Goal: Find specific page/section: Find specific page/section

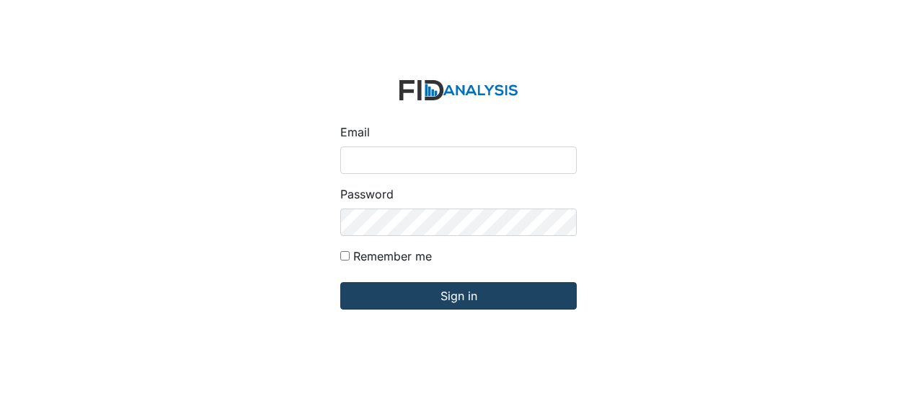
type input "[EMAIL_ADDRESS][DOMAIN_NAME]"
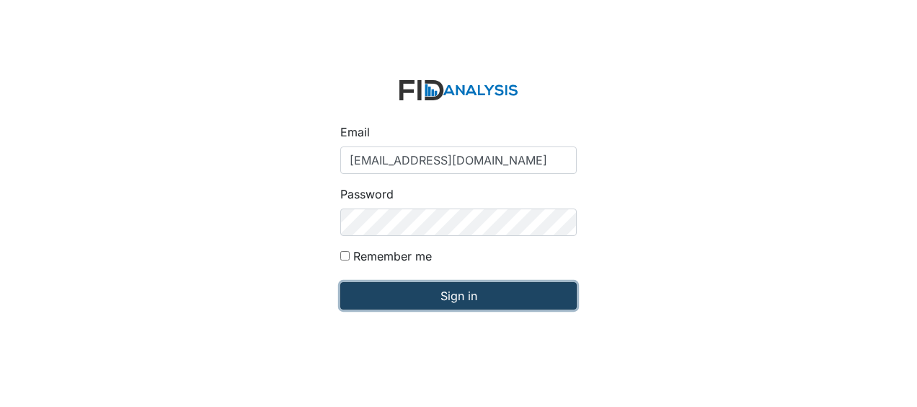
click at [407, 294] on input "Sign in" at bounding box center [458, 295] width 237 height 27
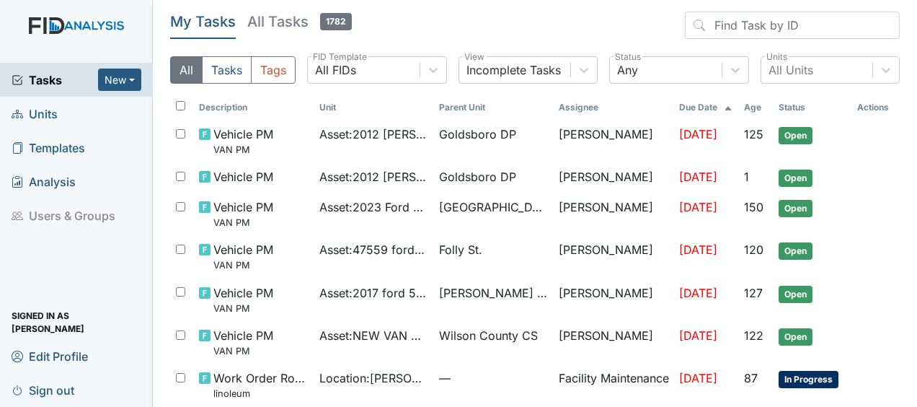
click at [118, 117] on link "Units" at bounding box center [76, 114] width 153 height 34
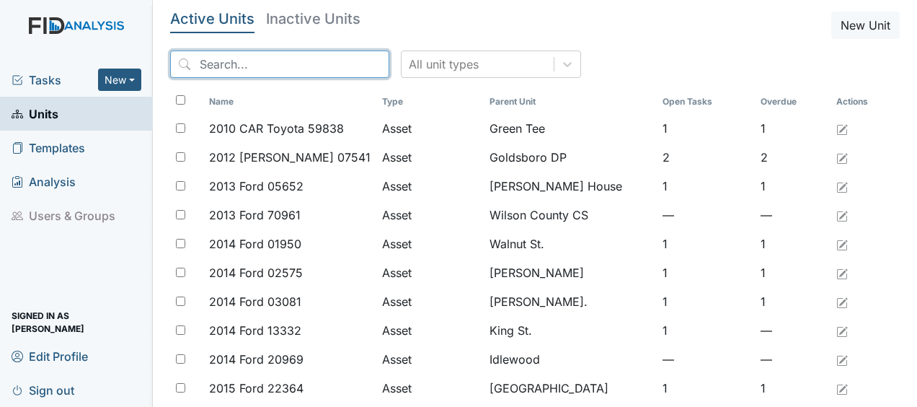
click at [232, 65] on input "search" at bounding box center [279, 63] width 219 height 27
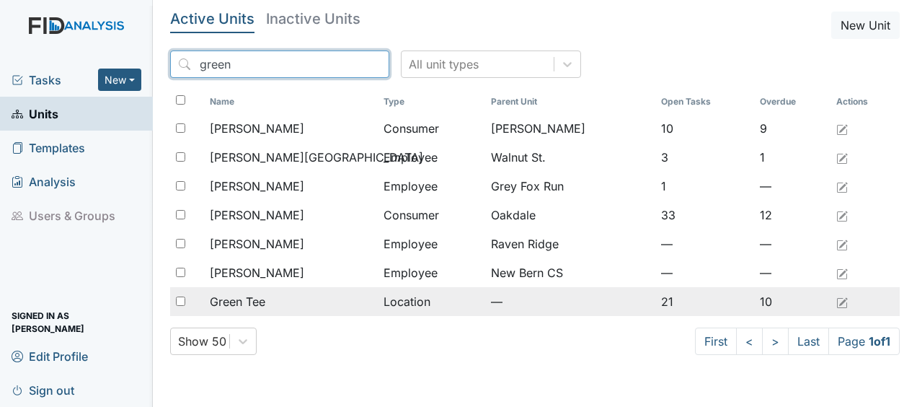
type input "green"
click at [238, 299] on span "Green Tee" at bounding box center [238, 301] width 56 height 17
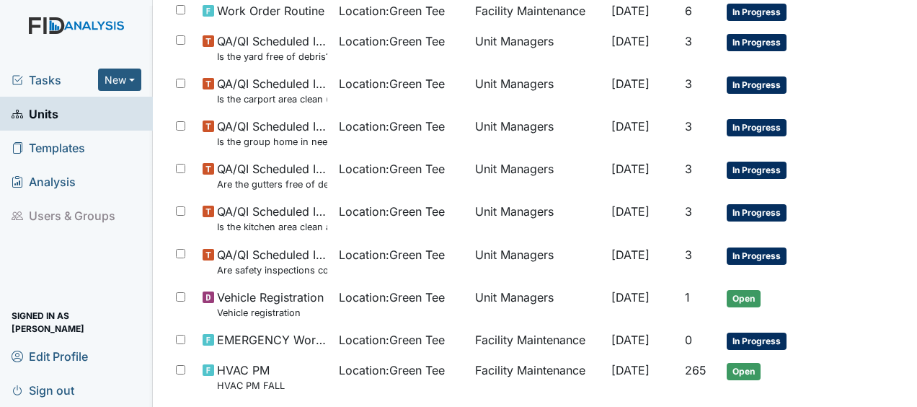
scroll to position [820, 0]
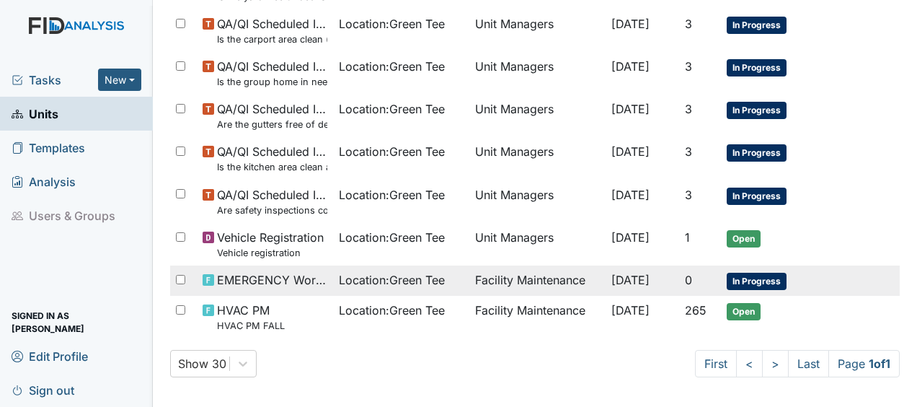
click at [367, 280] on span "Location : Green Tee" at bounding box center [392, 279] width 106 height 17
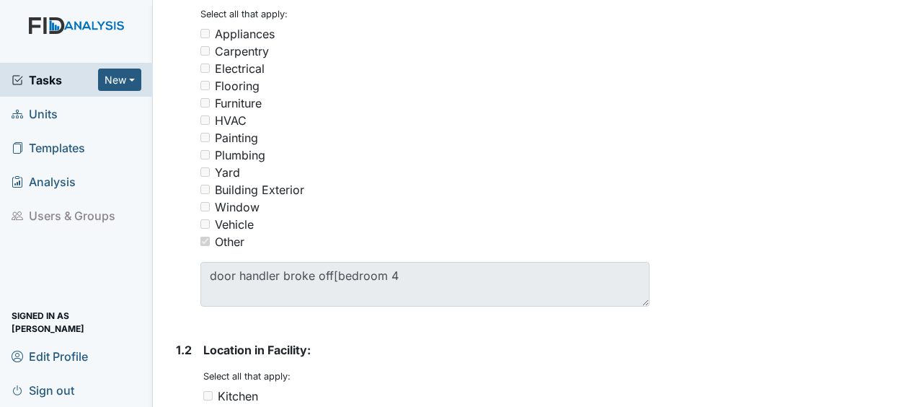
scroll to position [309, 0]
